Goal: Task Accomplishment & Management: Manage account settings

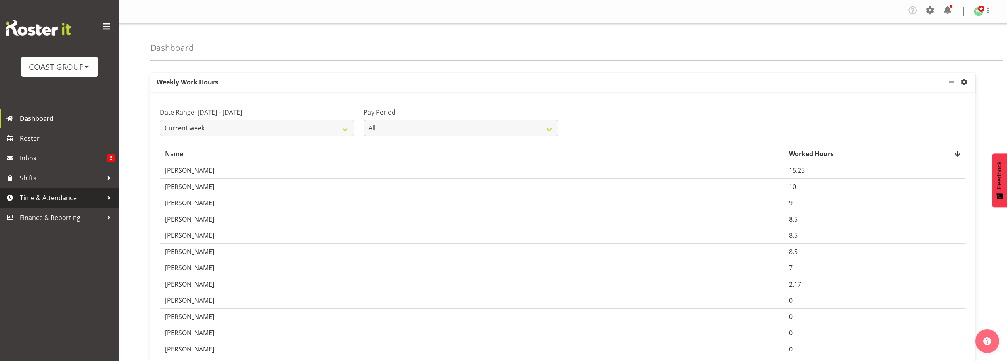
click at [63, 199] on span "Time & Attendance" at bounding box center [61, 198] width 83 height 12
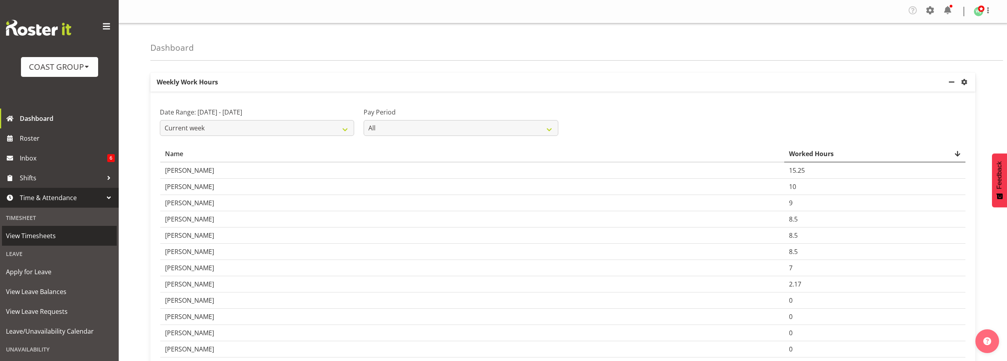
click at [46, 234] on span "View Timesheets" at bounding box center [59, 236] width 107 height 12
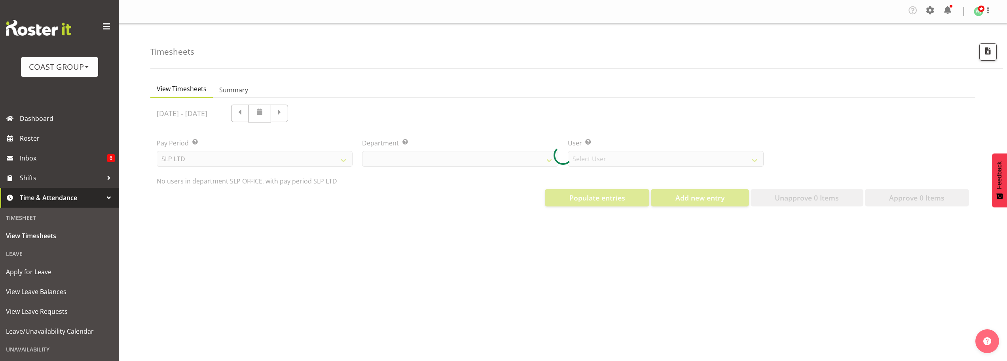
select select "25"
select select "7496"
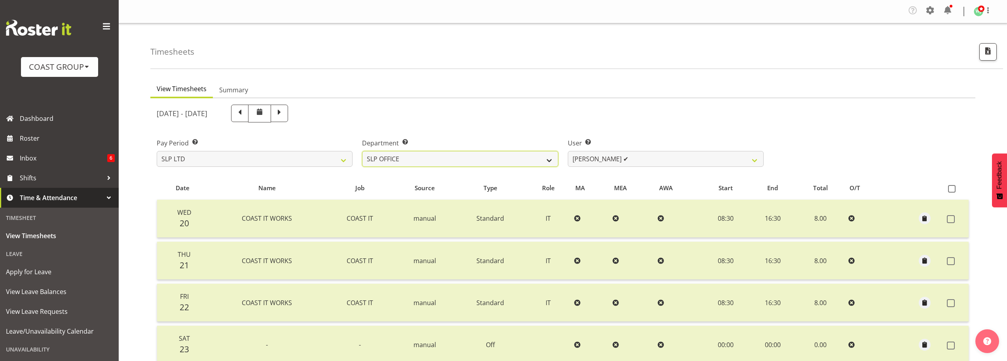
click at [528, 157] on select "SLP CHC SLP OFFICE SLP PRODUCTION SLP TRADE" at bounding box center [460, 159] width 196 height 16
click at [509, 110] on div "[DATE] - [DATE]" at bounding box center [460, 113] width 607 height 18
click at [231, 158] on select "SLP LTD EHS LTD DW LTD VEHICLES Carlton Events [PERSON_NAME] 120 Limited Wellin…" at bounding box center [255, 159] width 196 height 16
select select "7"
click at [157, 151] on select "SLP LTD EHS LTD DW LTD VEHICLES Carlton Events [PERSON_NAME] 120 Limited Wellin…" at bounding box center [255, 159] width 196 height 16
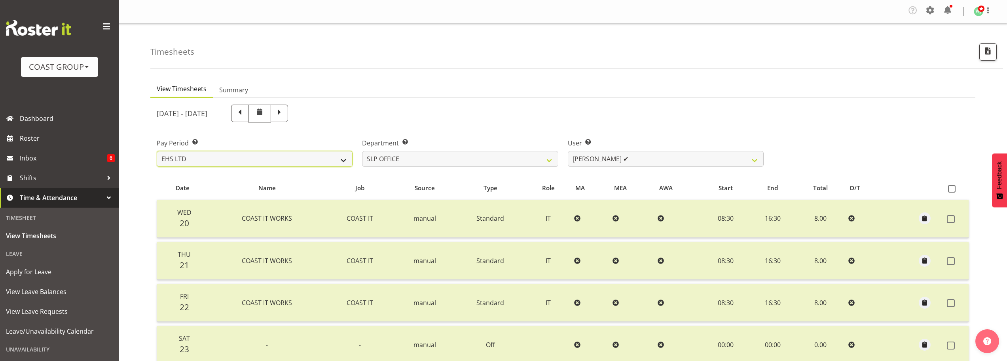
select select
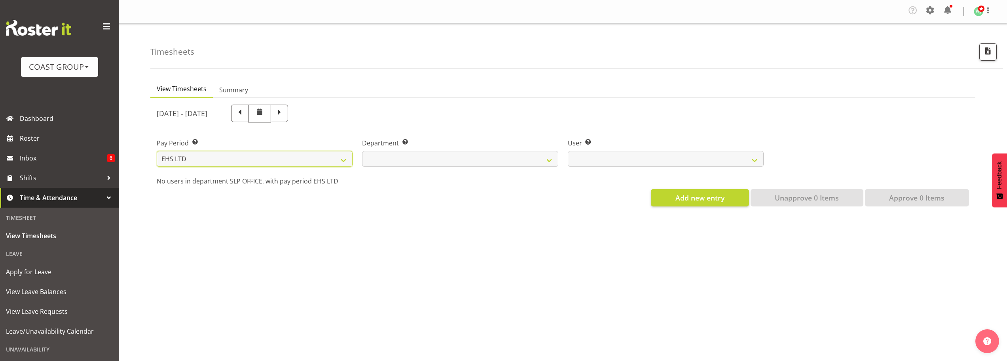
select select
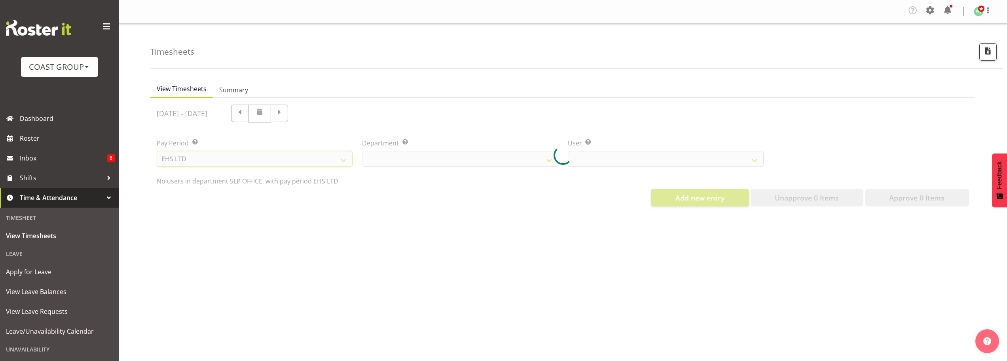
select select
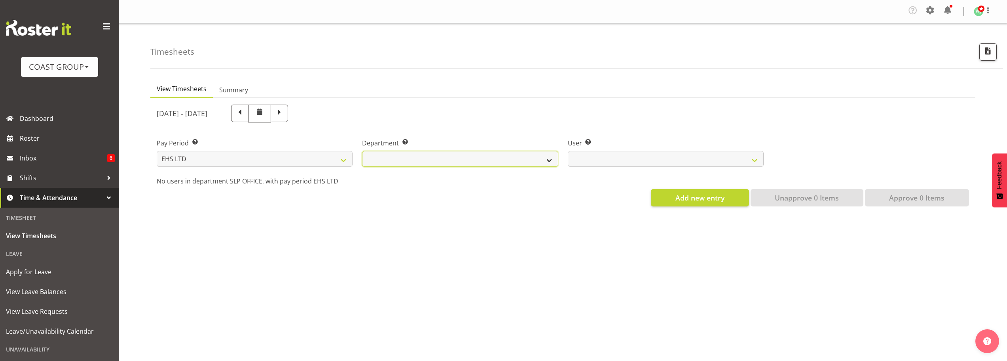
click at [469, 157] on select "EHS AKL ACCOUNTS EHS AKL CARPET EHS AKL D&B EHS AKL DESIGNER EHS AKL FURNITURE …" at bounding box center [460, 159] width 196 height 16
select select "34"
click at [362, 151] on select "EHS AKL ACCOUNTS EHS AKL CARPET EHS AKL D&B EHS AKL DESIGNER EHS AKL FURNITURE …" at bounding box center [460, 159] width 196 height 16
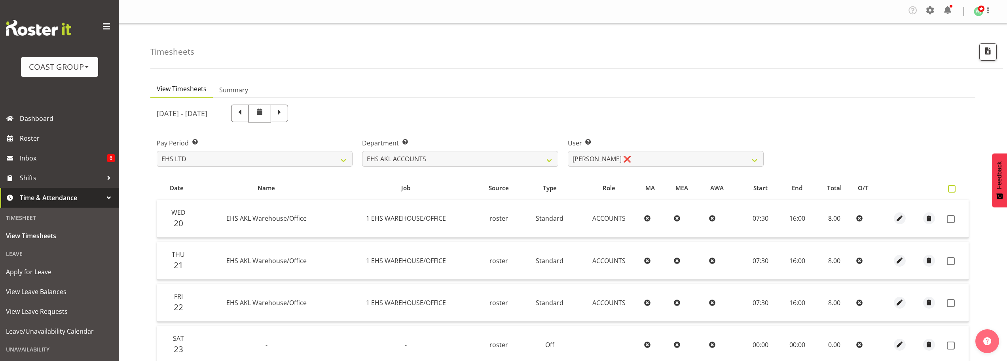
click at [951, 188] on span at bounding box center [952, 189] width 8 height 8
click at [951, 188] on input "checkbox" at bounding box center [950, 188] width 5 height 5
checkbox input "true"
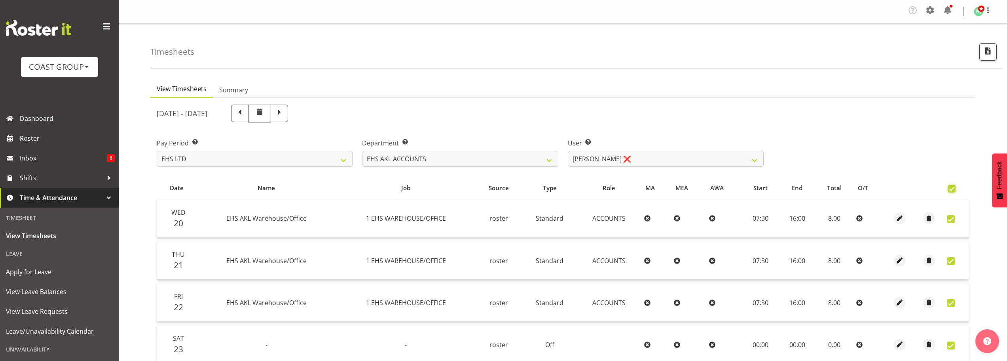
checkbox input "true"
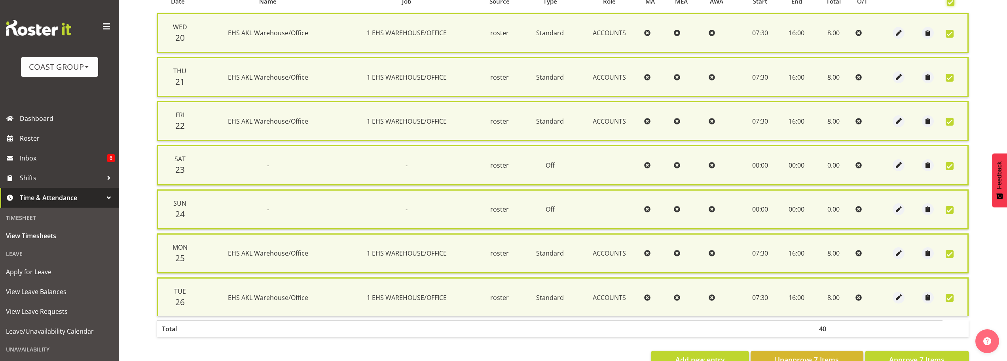
scroll to position [212, 0]
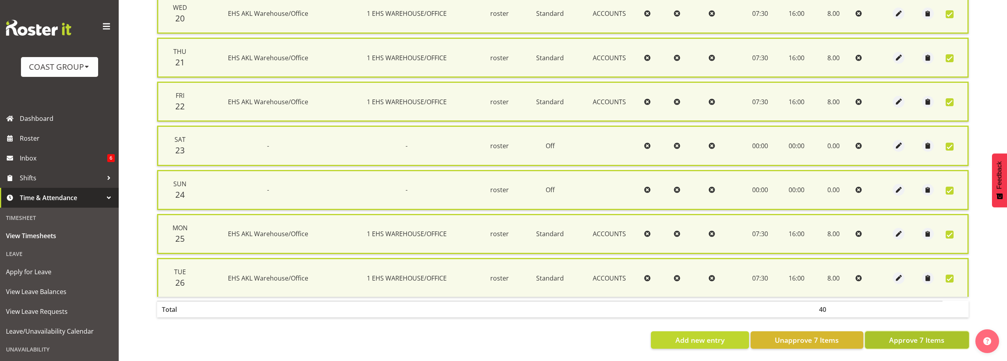
click at [930, 338] on span "Approve 7 Items" at bounding box center [916, 339] width 55 height 10
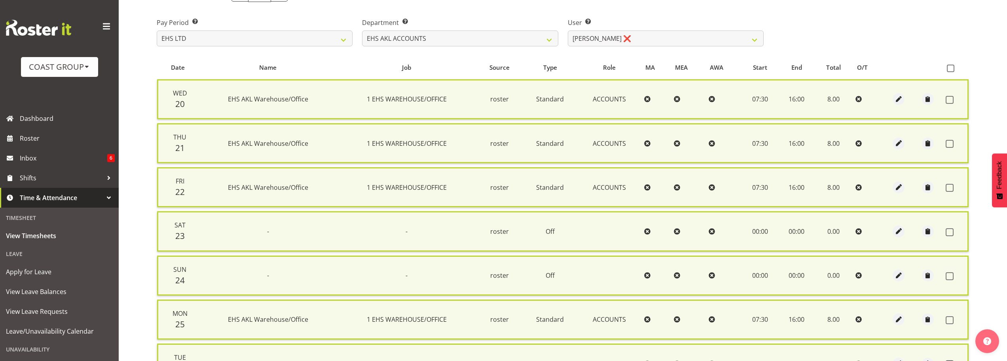
checkbox input "false"
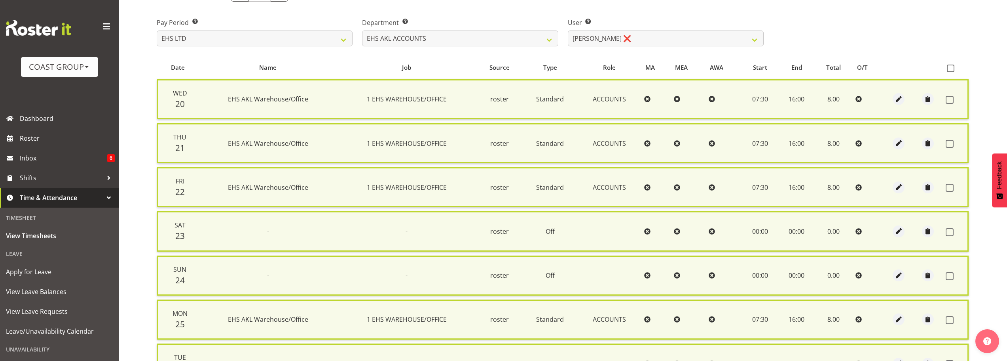
checkbox input "false"
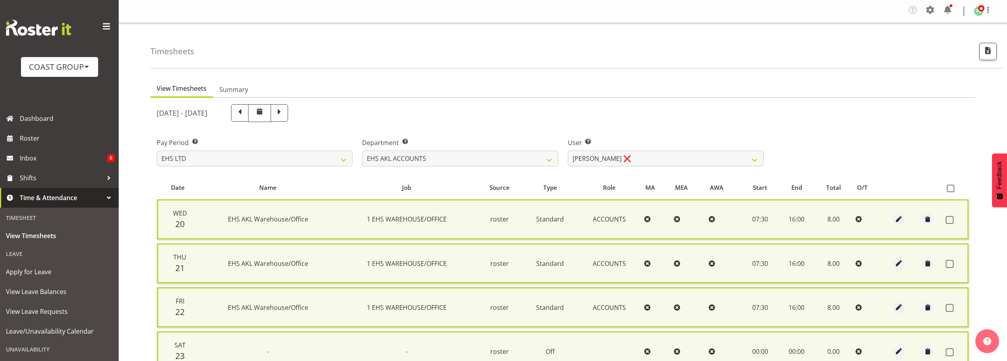
scroll to position [0, 0]
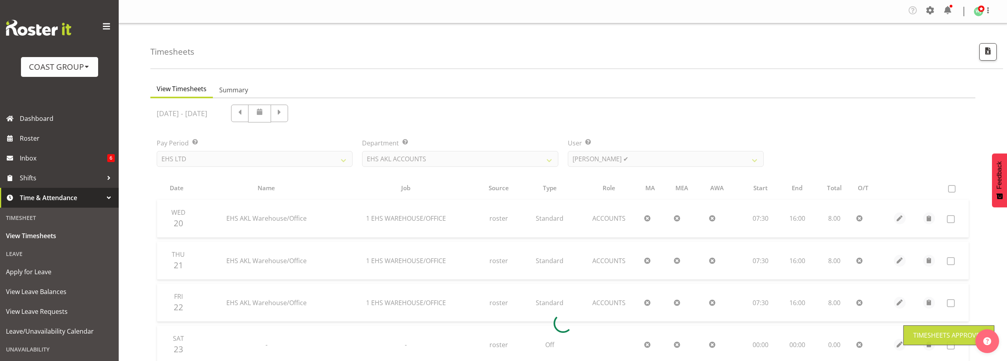
click at [681, 162] on div at bounding box center [562, 322] width 825 height 449
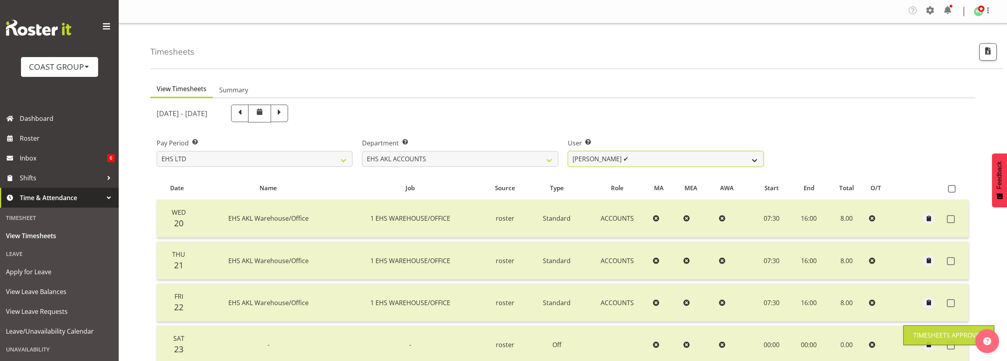
click at [658, 164] on select "[PERSON_NAME] ✔ [PERSON_NAME] ❌ [PERSON_NAME] (Thitiphat) Preecharujiroj ❌ [PER…" at bounding box center [666, 159] width 196 height 16
select select "8229"
click at [568, 151] on select "[PERSON_NAME] ✔ [PERSON_NAME] ❌ [PERSON_NAME] (Thitiphat) Preecharujiroj ❌ [PER…" at bounding box center [666, 159] width 196 height 16
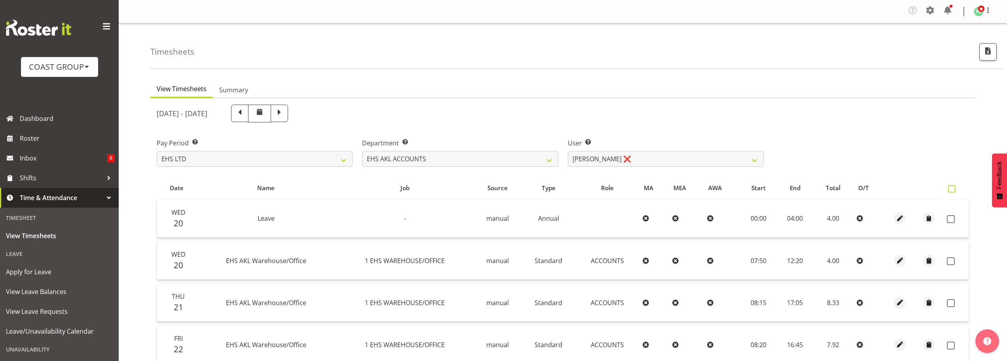
click at [953, 188] on span at bounding box center [952, 189] width 8 height 8
click at [953, 188] on input "checkbox" at bounding box center [950, 188] width 5 height 5
checkbox input "true"
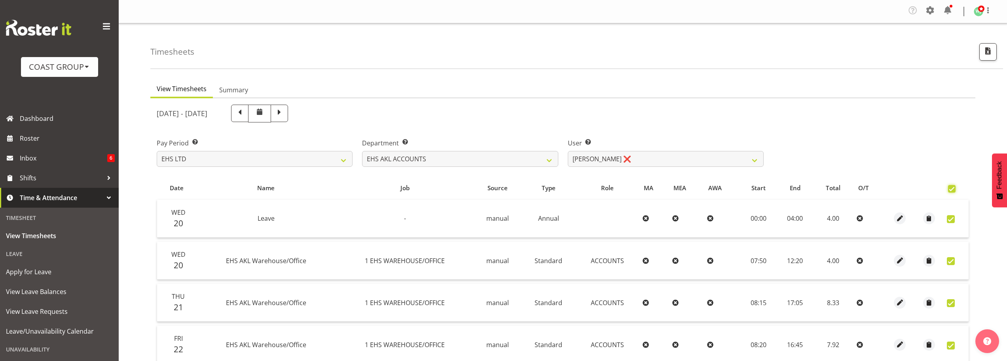
checkbox input "true"
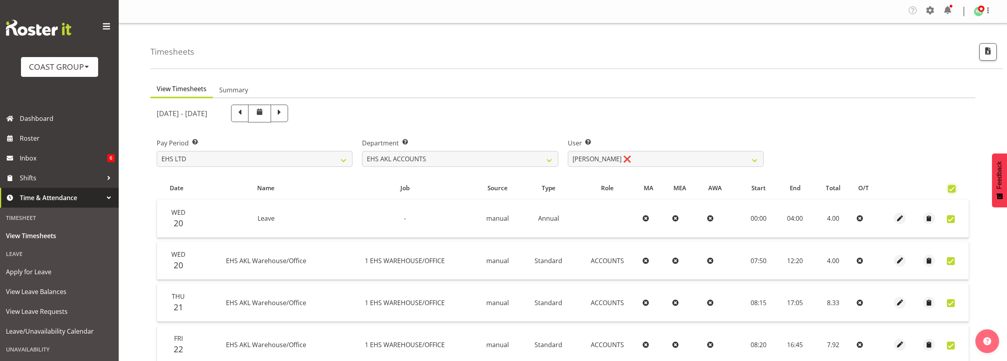
checkbox input "true"
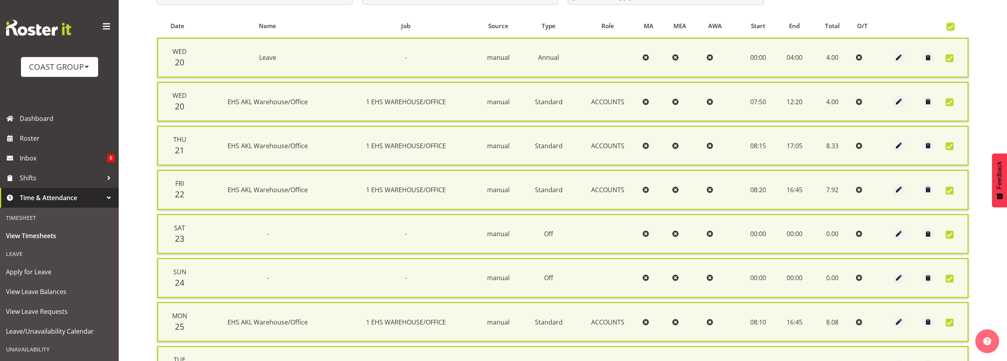
scroll to position [256, 0]
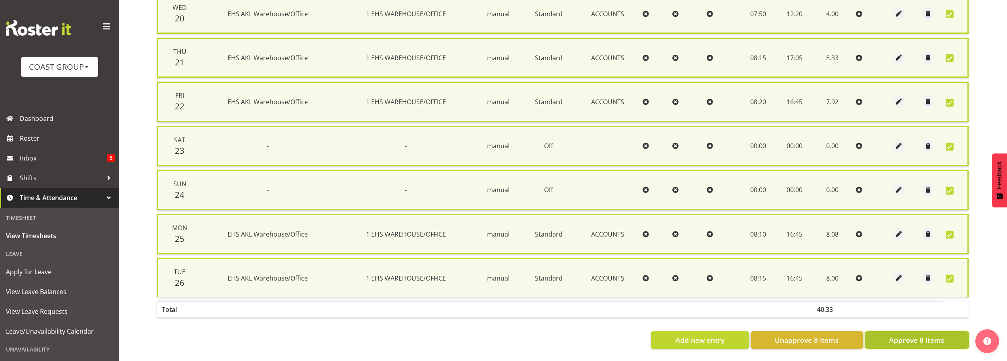
click at [930, 336] on span "Approve 8 Items" at bounding box center [916, 339] width 55 height 10
checkbox input "false"
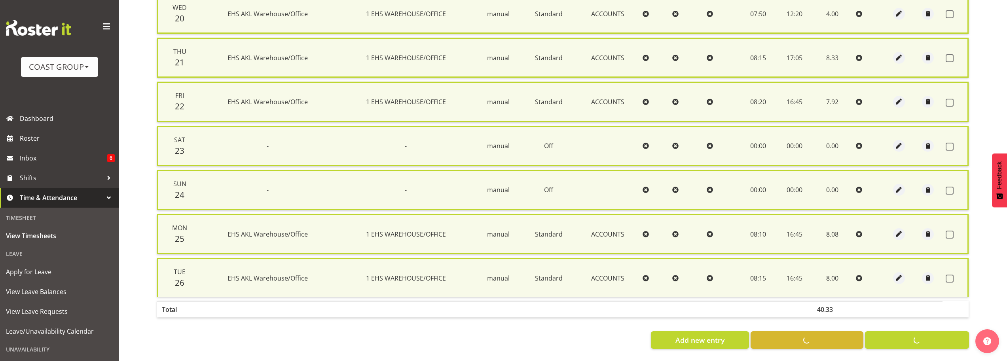
checkbox input "false"
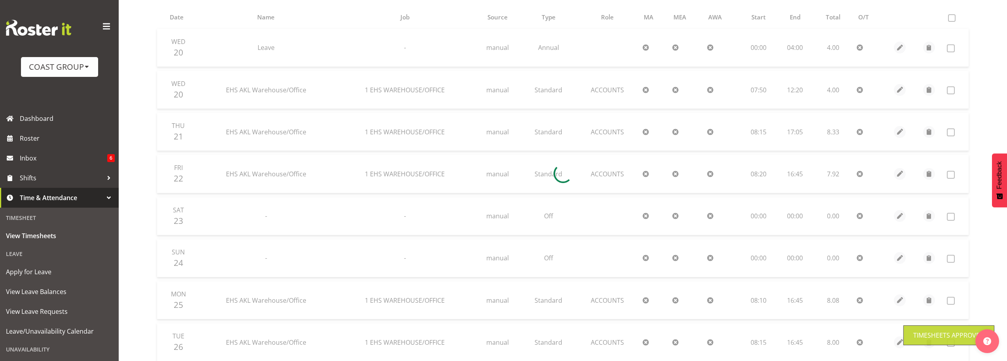
scroll to position [82, 0]
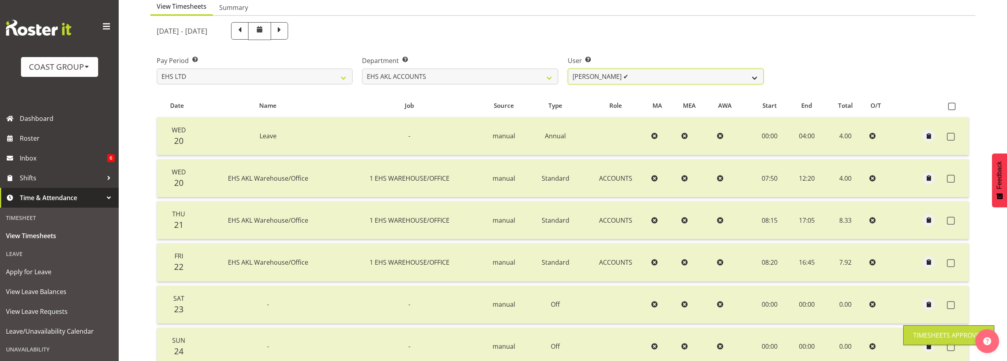
click at [702, 79] on select "[PERSON_NAME] ✔ [PERSON_NAME] ✔ [PERSON_NAME] (Thitiphat) Preecharujiroj ❌ [PER…" at bounding box center [666, 76] width 196 height 16
select select "11283"
click at [568, 68] on select "[PERSON_NAME] ✔ [PERSON_NAME] ✔ [PERSON_NAME] (Thitiphat) Preecharujiroj ❌ [PER…" at bounding box center [666, 76] width 196 height 16
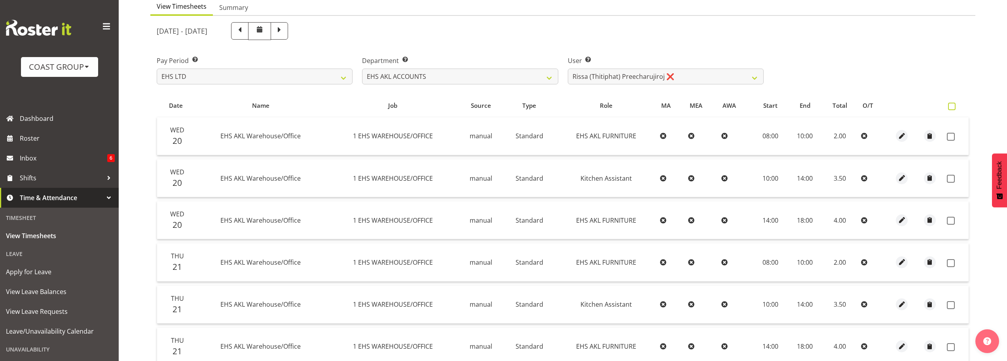
click at [956, 106] on label at bounding box center [953, 107] width 11 height 8
click at [953, 106] on input "checkbox" at bounding box center [950, 106] width 5 height 5
checkbox input "true"
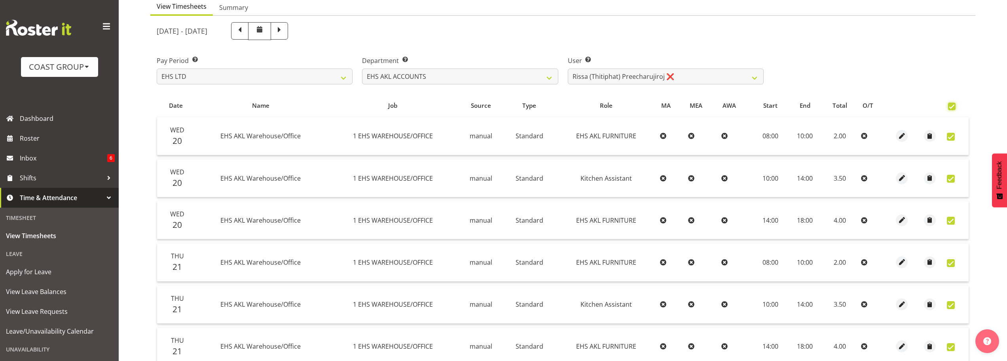
checkbox input "true"
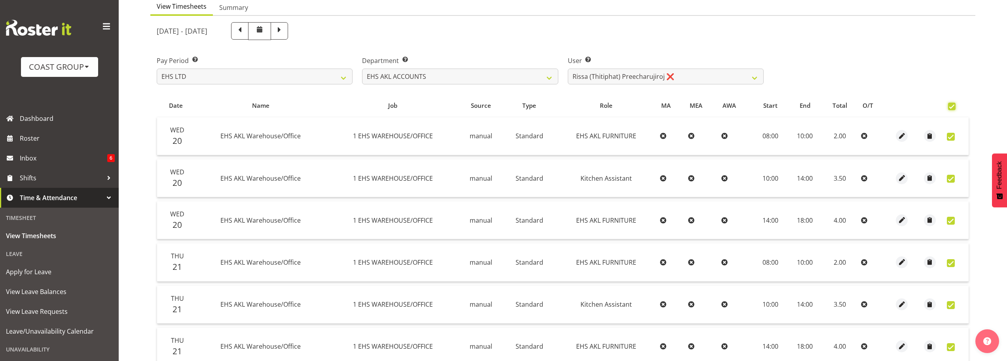
checkbox input "true"
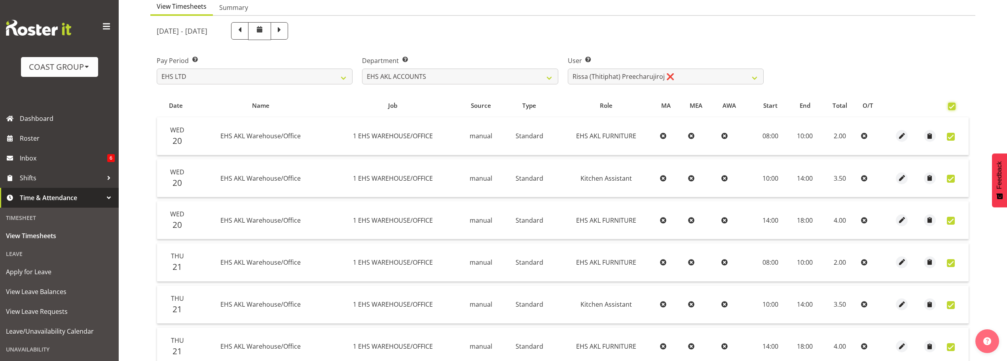
checkbox input "true"
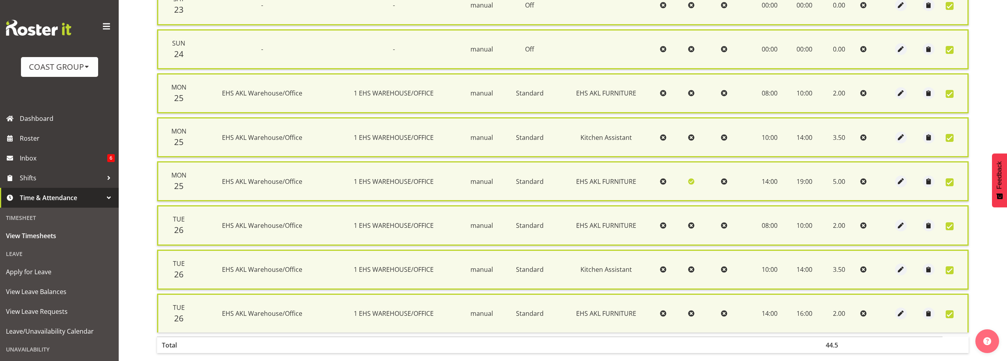
scroll to position [652, 0]
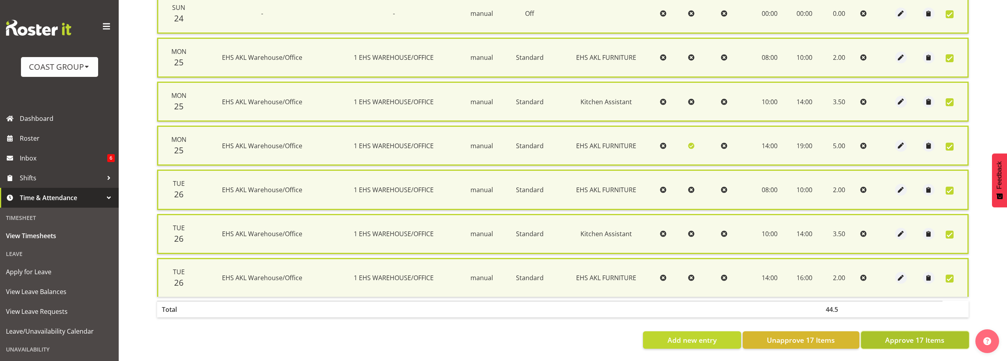
click at [925, 341] on button "Approve 17 Items" at bounding box center [915, 339] width 108 height 17
checkbox input "false"
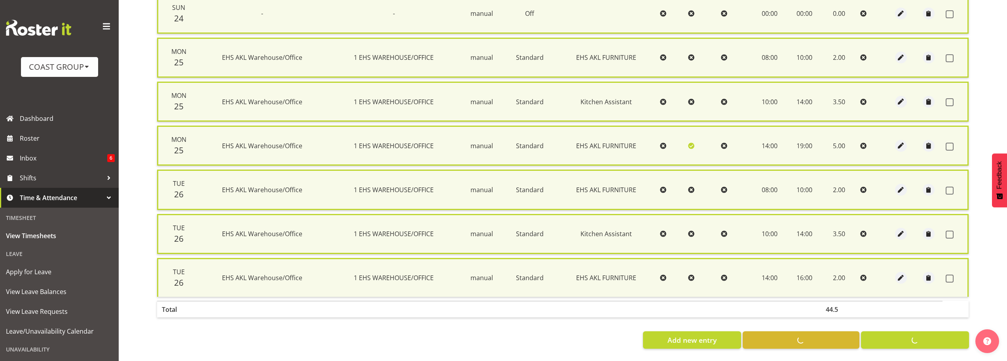
checkbox input "false"
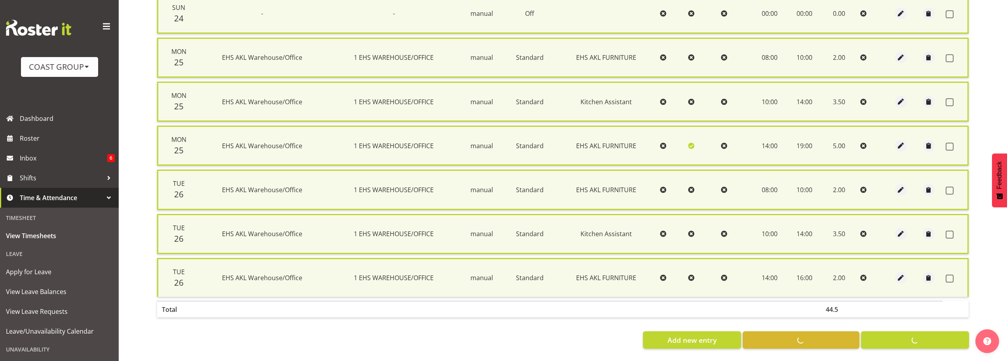
checkbox input "false"
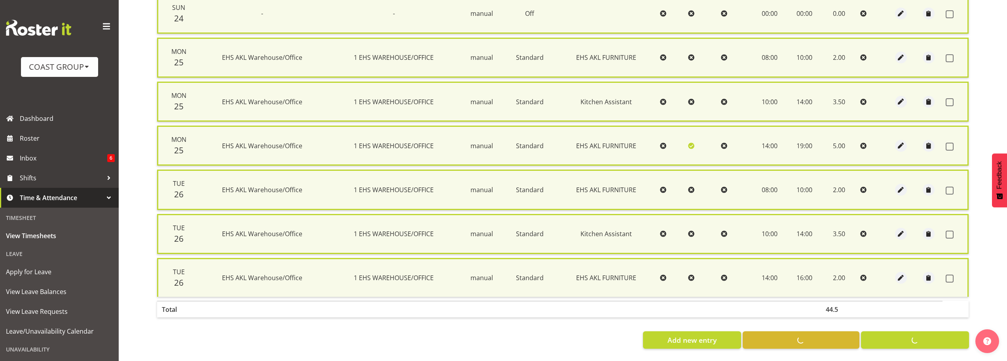
checkbox input "false"
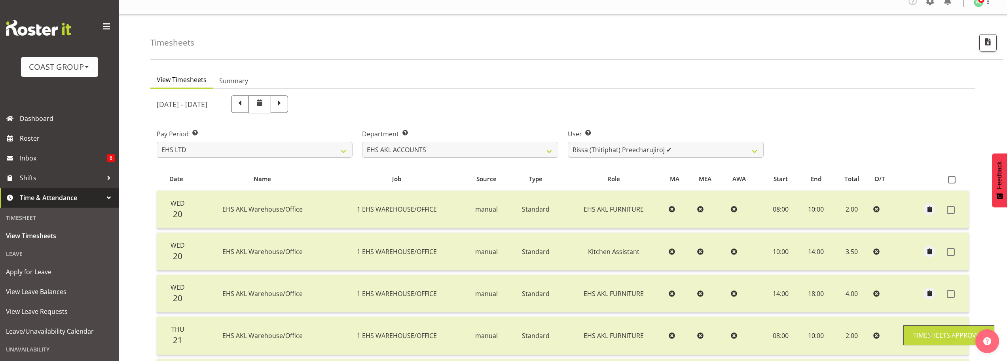
scroll to position [0, 0]
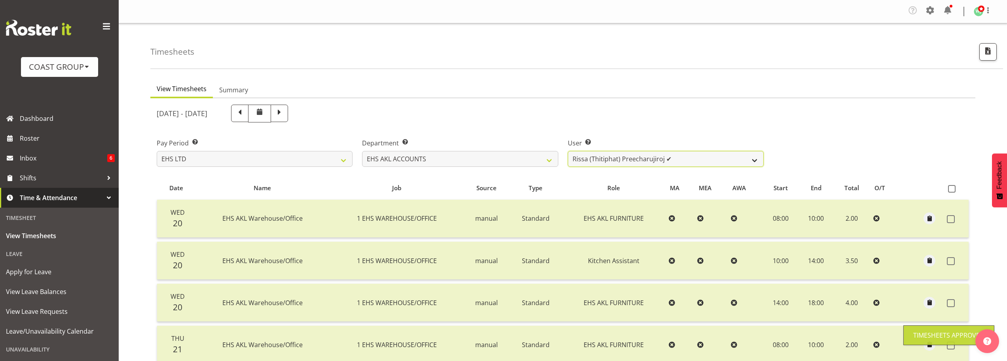
drag, startPoint x: 707, startPoint y: 154, endPoint x: 703, endPoint y: 155, distance: 4.1
click at [707, 154] on select "[PERSON_NAME] ✔ [PERSON_NAME] ✔ [PERSON_NAME] (Thitiphat) Preecharujiroj ✔ [PER…" at bounding box center [666, 159] width 196 height 16
select select "8911"
click at [568, 151] on select "[PERSON_NAME] ✔ [PERSON_NAME] ✔ [PERSON_NAME] (Thitiphat) Preecharujiroj ✔ [PER…" at bounding box center [666, 159] width 196 height 16
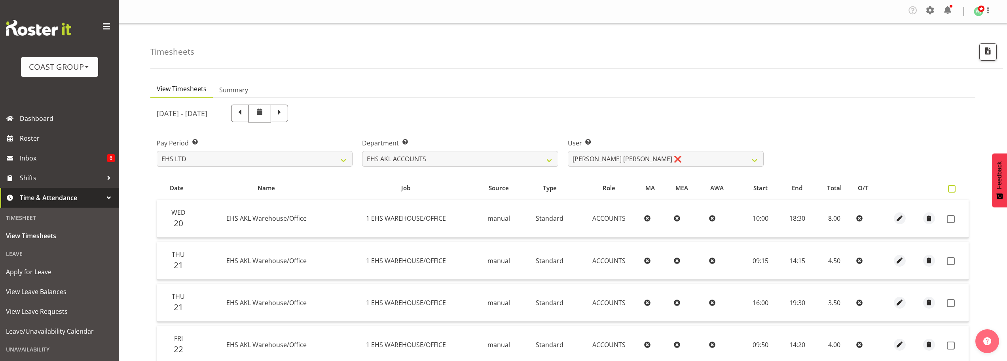
click at [956, 188] on span at bounding box center [952, 189] width 8 height 8
click at [953, 188] on input "checkbox" at bounding box center [950, 188] width 5 height 5
checkbox input "true"
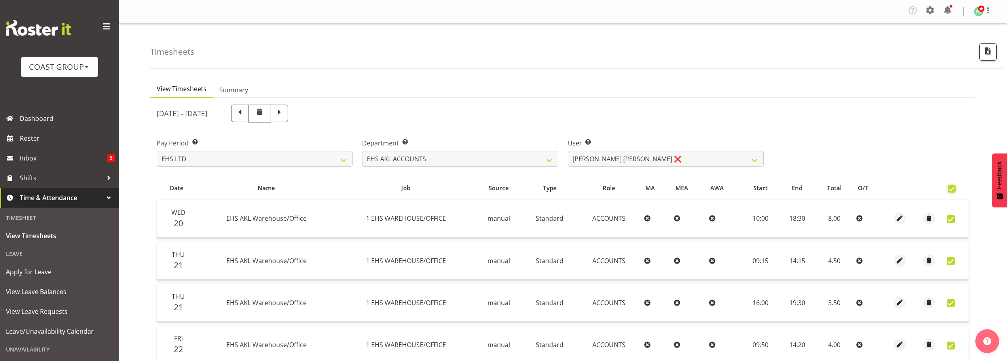
checkbox input "true"
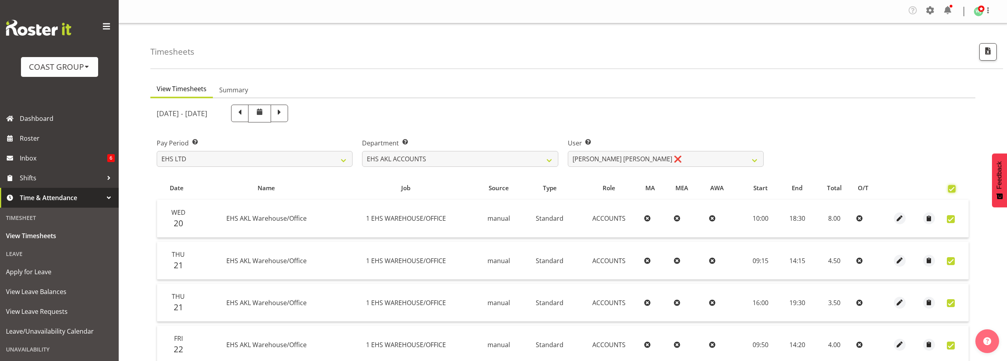
checkbox input "true"
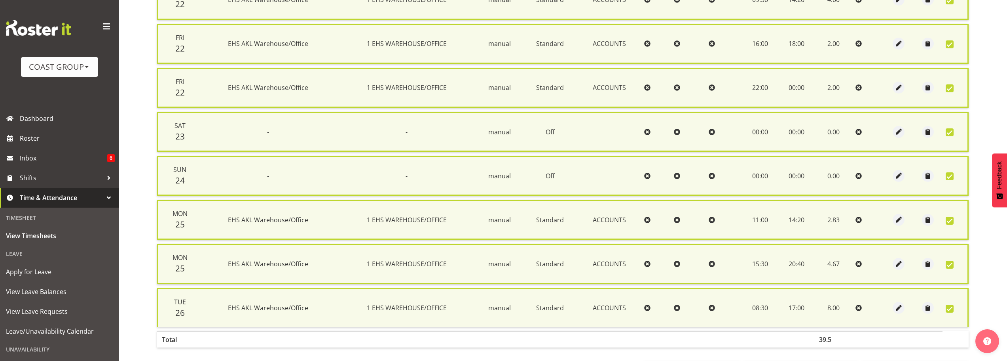
scroll to position [388, 0]
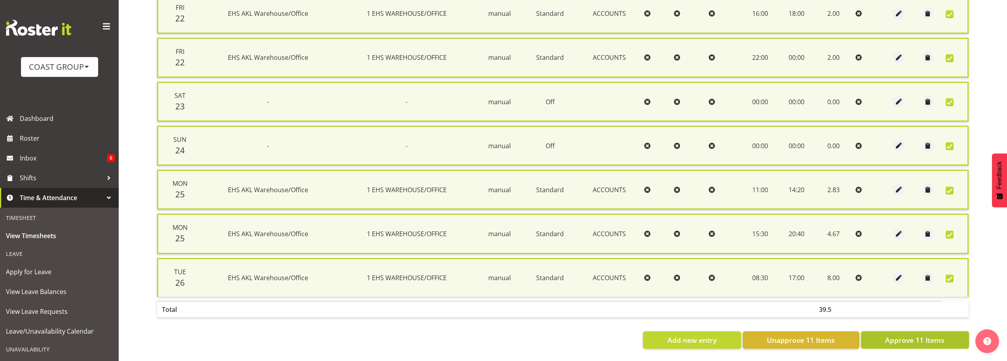
click at [919, 334] on span "Approve 11 Items" at bounding box center [914, 339] width 59 height 10
checkbox input "false"
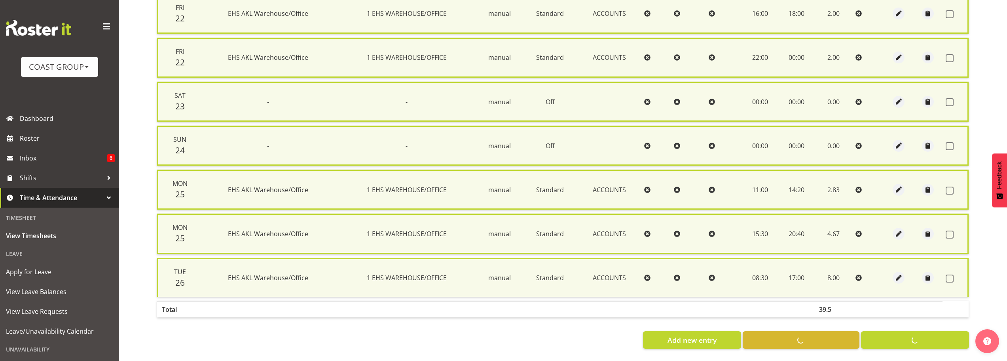
checkbox input "false"
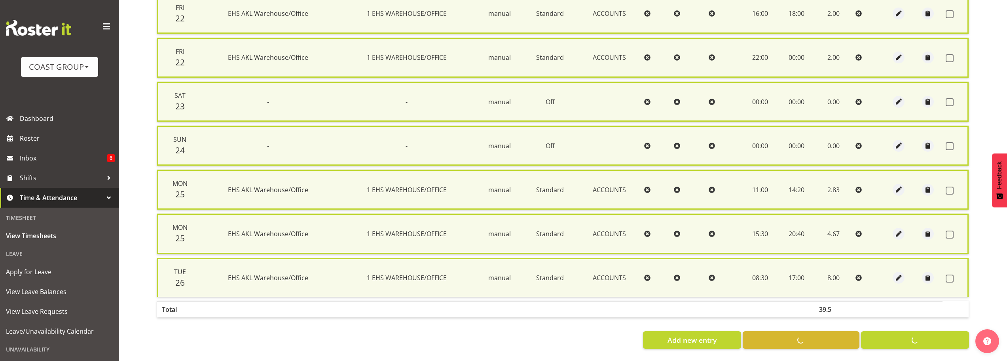
checkbox input "false"
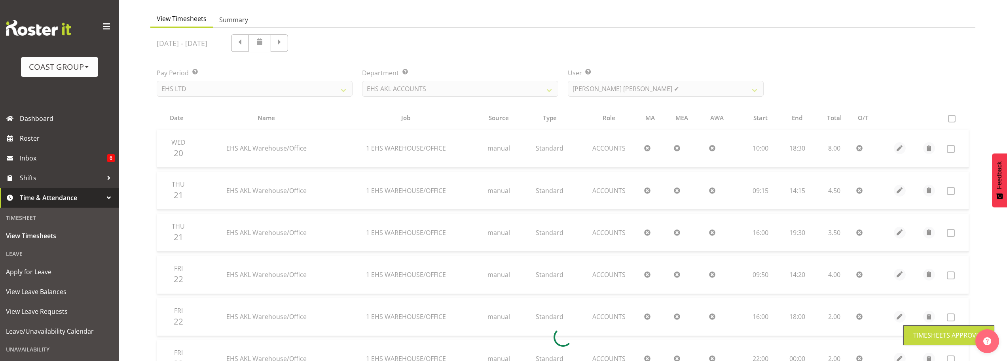
scroll to position [0, 0]
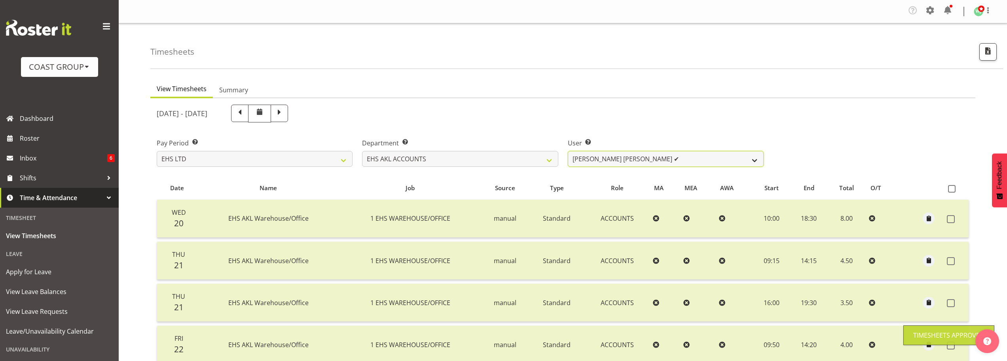
click at [630, 159] on select "[PERSON_NAME] ✔ [PERSON_NAME] ✔ [PERSON_NAME] (Thitiphat) Preecharujiroj ✔ [PER…" at bounding box center [666, 159] width 196 height 16
select select "1017"
click at [568, 151] on select "[PERSON_NAME] ✔ [PERSON_NAME] ✔ [PERSON_NAME] (Thitiphat) Preecharujiroj ✔ [PER…" at bounding box center [666, 159] width 196 height 16
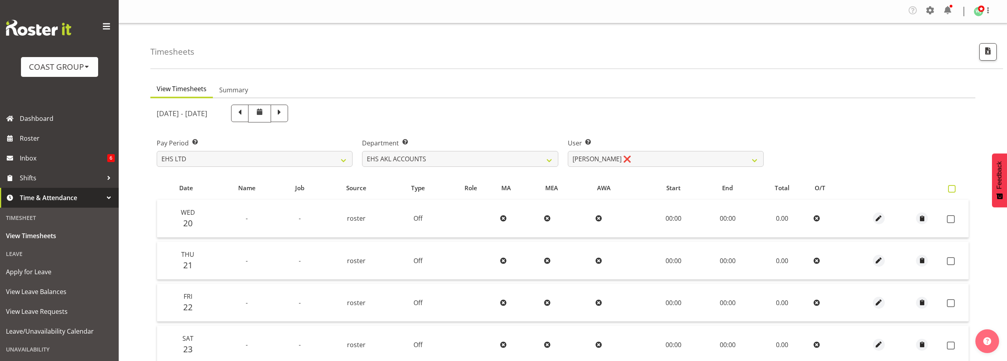
click at [949, 189] on span at bounding box center [952, 189] width 8 height 8
click at [949, 189] on input "checkbox" at bounding box center [950, 188] width 5 height 5
checkbox input "true"
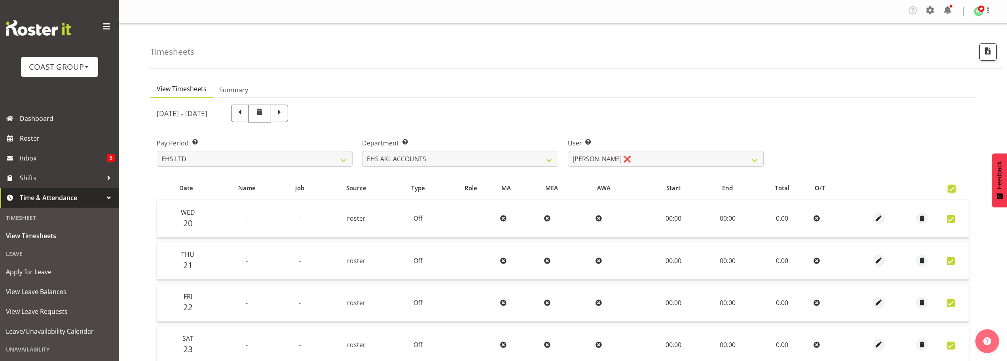
checkbox input "true"
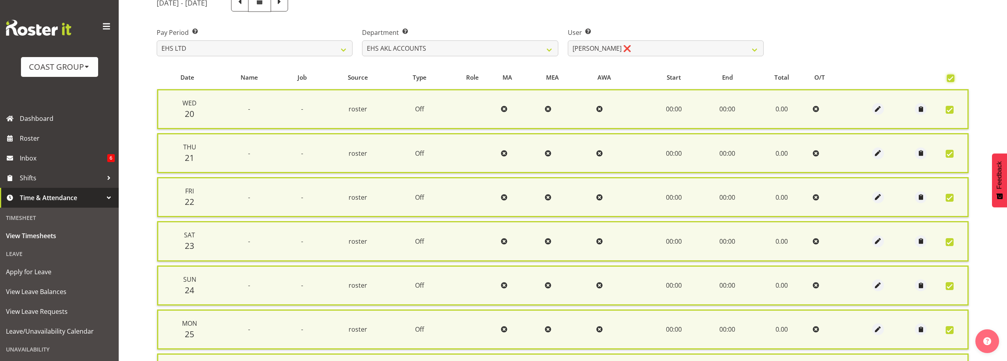
scroll to position [212, 0]
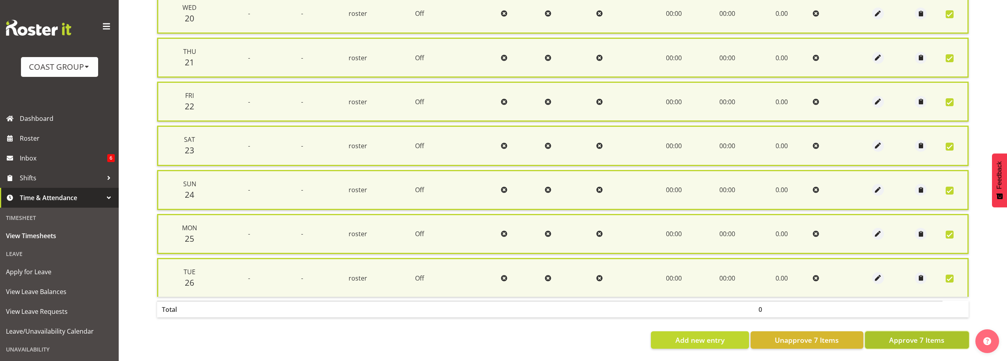
click at [926, 336] on span "Approve 7 Items" at bounding box center [916, 339] width 55 height 10
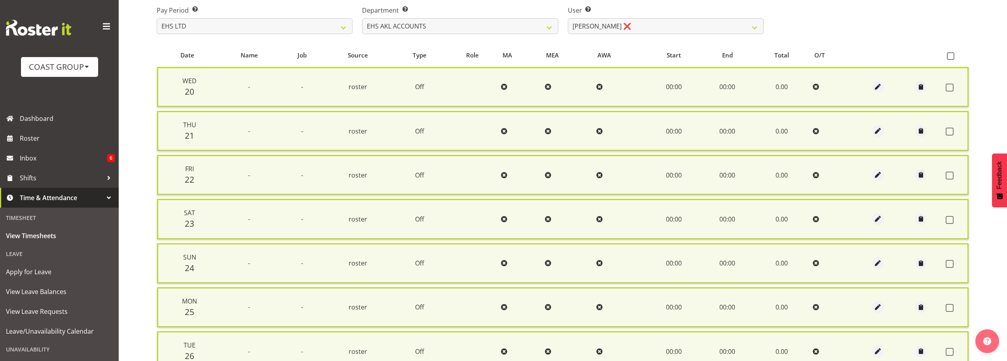
checkbox input "false"
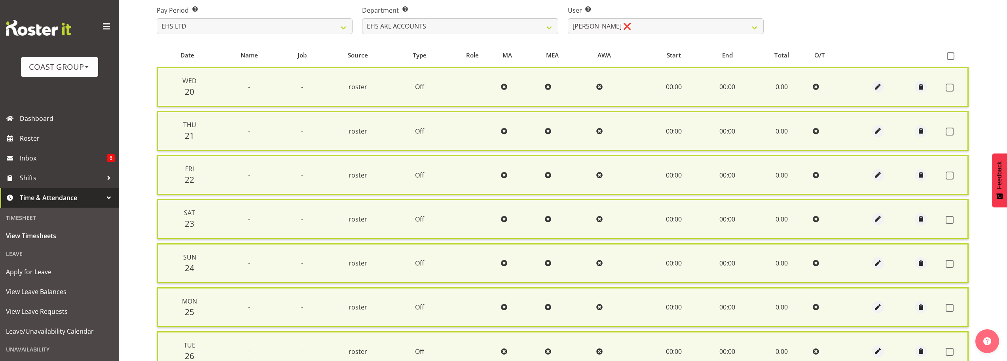
checkbox input "false"
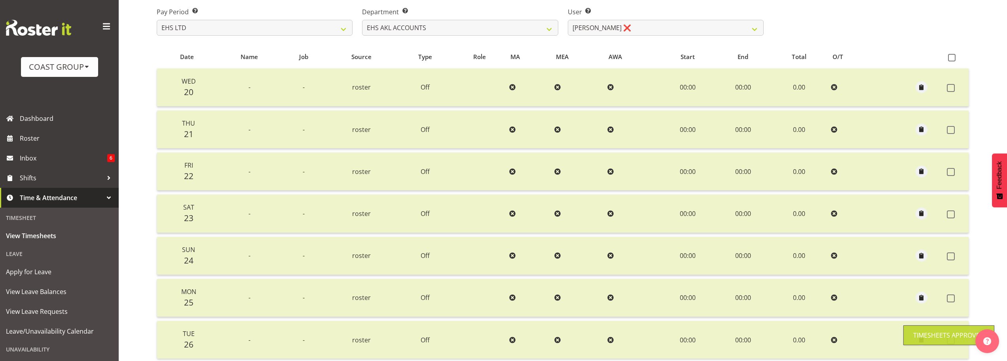
scroll to position [0, 0]
